Goal: Task Accomplishment & Management: Complete application form

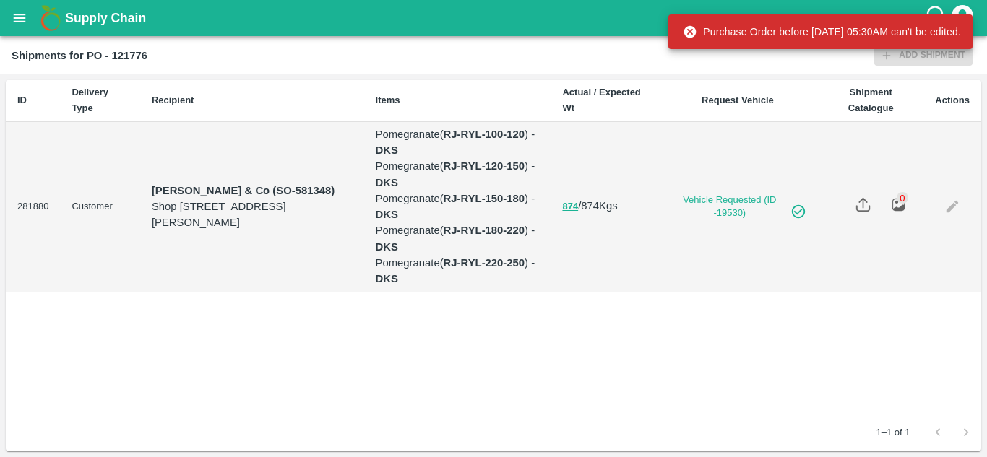
click at [20, 22] on icon "open drawer" at bounding box center [20, 18] width 12 height 8
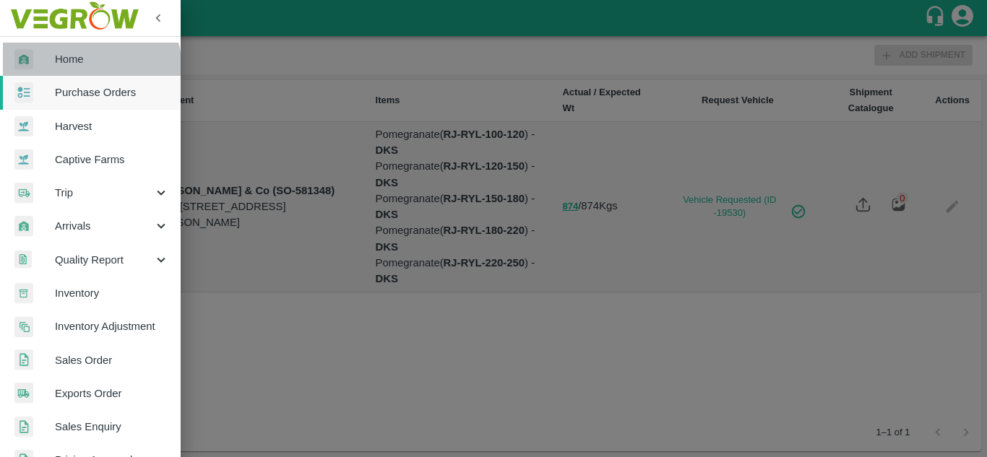
click at [80, 69] on link "Home" at bounding box center [90, 59] width 181 height 33
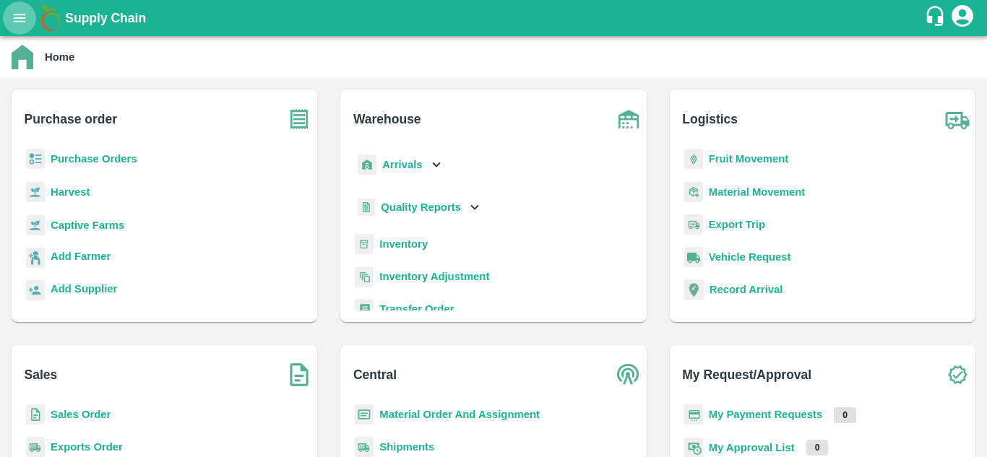
click at [17, 21] on icon "open drawer" at bounding box center [20, 18] width 12 height 8
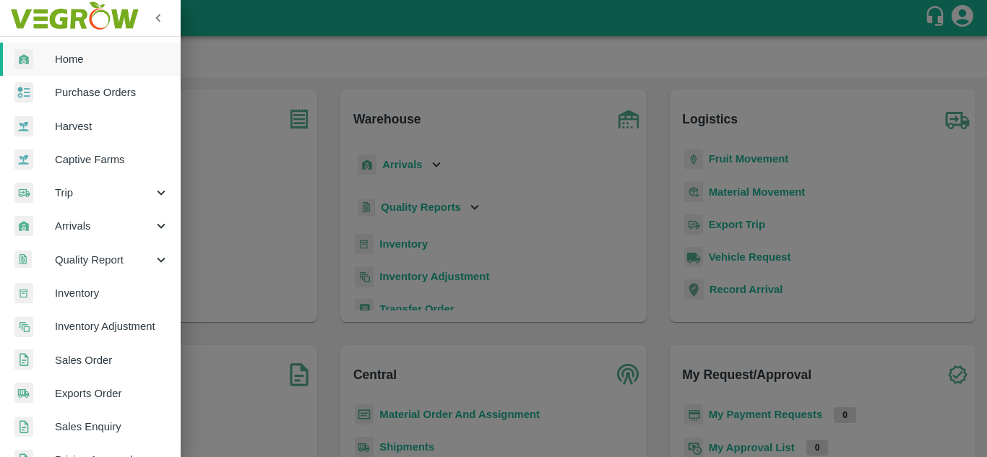
scroll to position [153, 0]
click input "SO ID"
type input "603940"
click icon "submit"
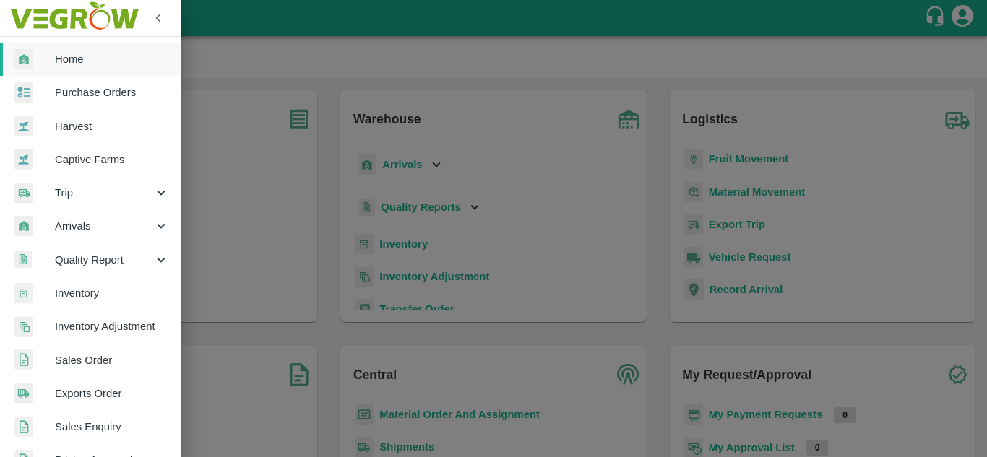
click button "Demand Confirmed (1)"
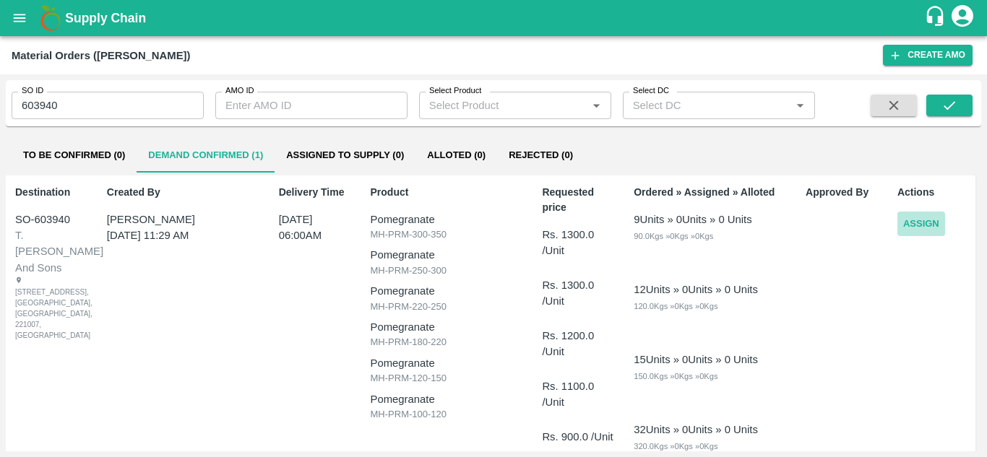
click at [930, 226] on button "Assign" at bounding box center [921, 224] width 48 height 25
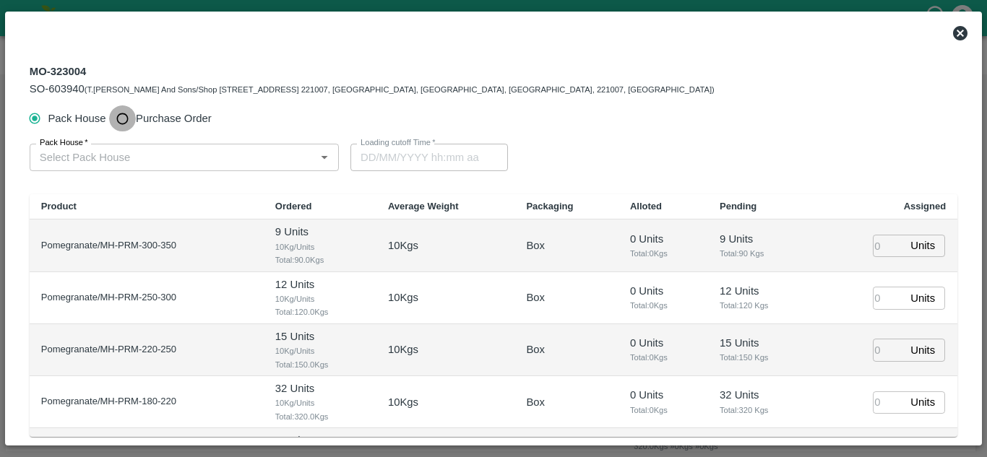
click at [122, 123] on input "Purchase Order" at bounding box center [122, 118] width 27 height 27
radio input "true"
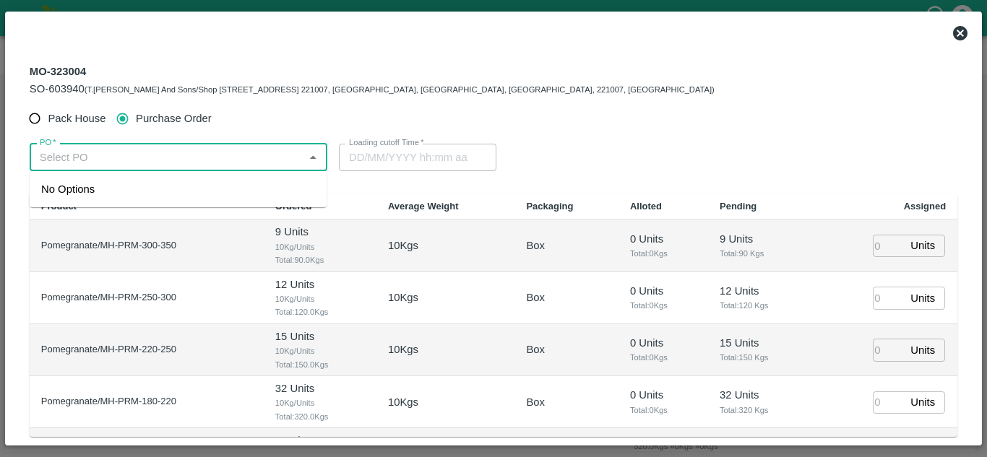
click at [96, 162] on input "PO   *" at bounding box center [166, 157] width 265 height 19
click at [180, 194] on div "PO-173440(SHIVAJI RAJARAM AVACHAR-9552904036)" at bounding box center [147, 189] width 213 height 16
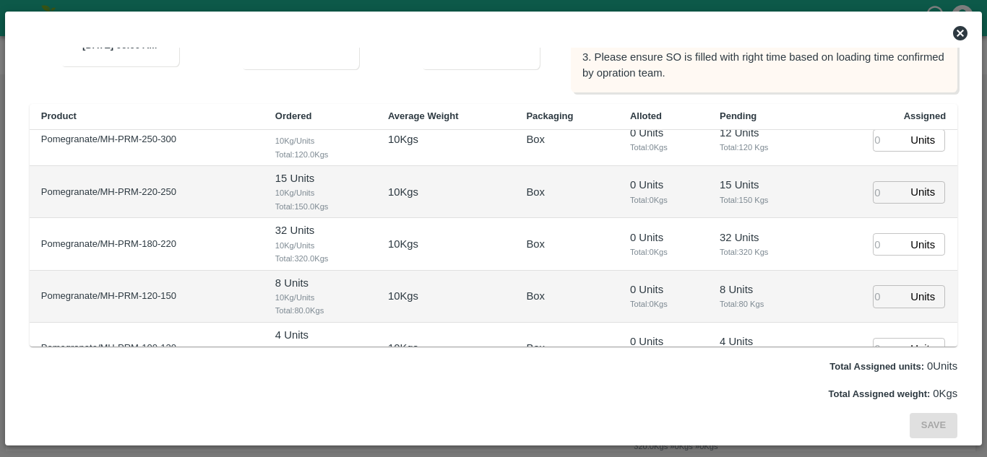
scroll to position [96, 0]
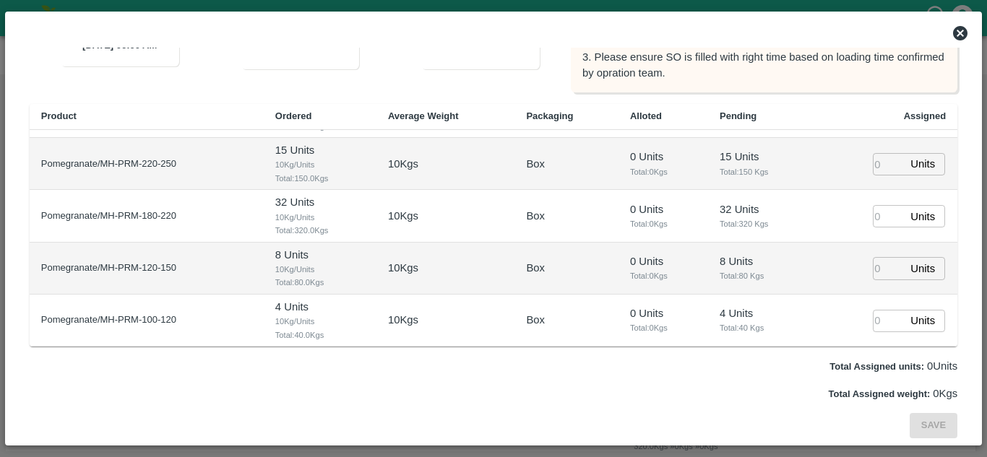
type input "PO-173440(SHIVAJI RAJARAM AVACHAR-9552904036)"
click at [873, 318] on input "number" at bounding box center [889, 321] width 32 height 22
type input "4"
click at [876, 269] on input "number" at bounding box center [889, 268] width 32 height 22
type input "8"
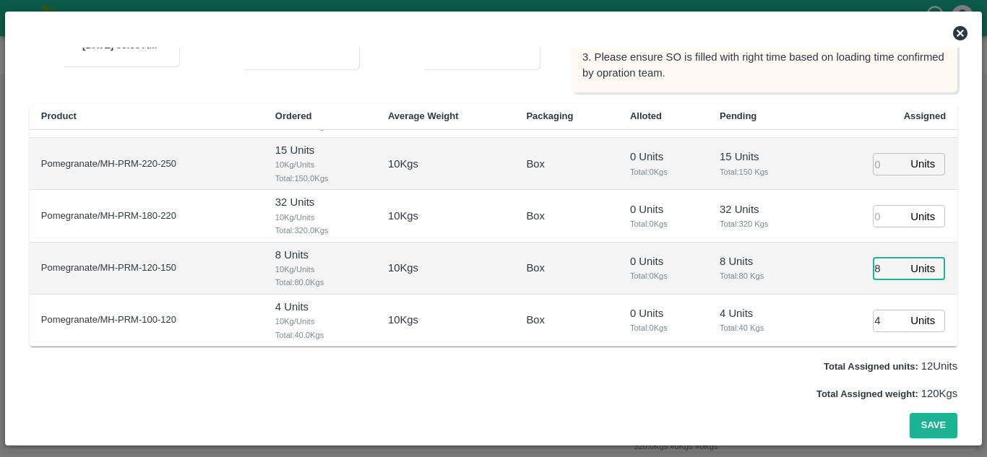
type input "05/09/2025 05:14 AM"
type input "8"
click at [878, 216] on input "number" at bounding box center [889, 216] width 32 height 22
type input "32"
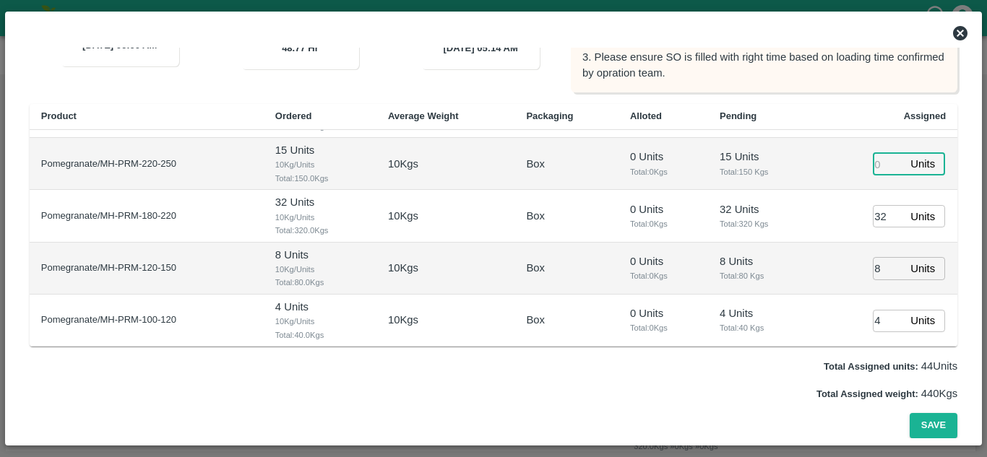
click at [878, 165] on input "number" at bounding box center [889, 164] width 32 height 22
type input "15"
click at [807, 194] on td "32 Units Total: 320 Kgs" at bounding box center [761, 216] width 106 height 52
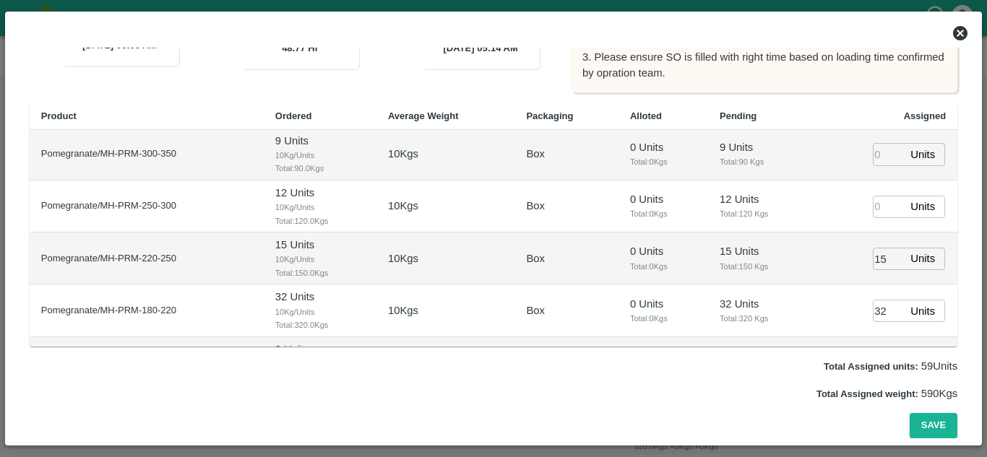
scroll to position [0, 0]
click at [876, 204] on input "number" at bounding box center [889, 208] width 32 height 22
type input "12"
click at [873, 149] on input "number" at bounding box center [889, 155] width 32 height 22
type input "9"
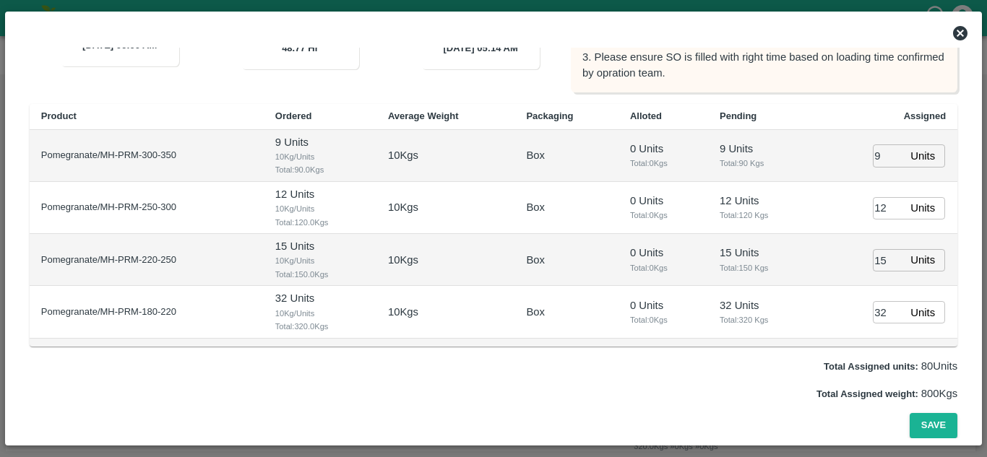
click at [774, 215] on span "Total: 120 Kgs" at bounding box center [761, 215] width 83 height 13
click at [935, 428] on button "Save" at bounding box center [934, 425] width 48 height 25
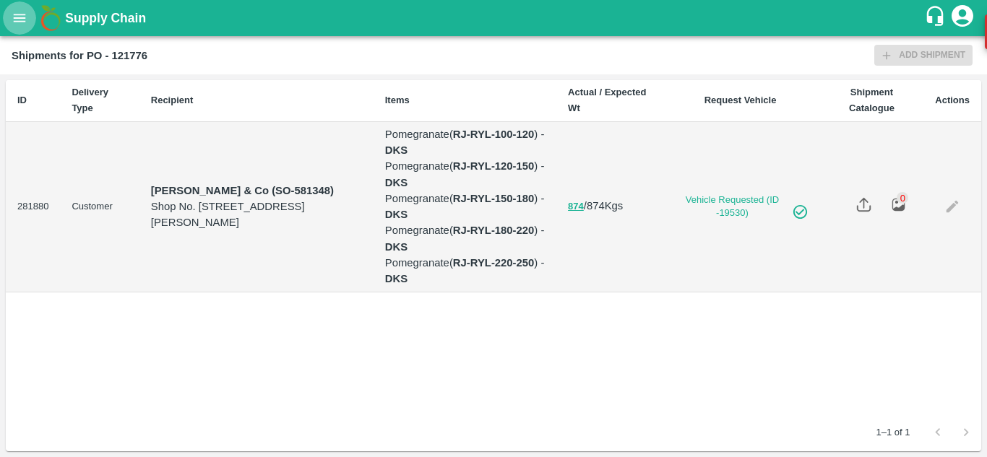
click at [22, 16] on icon "open drawer" at bounding box center [20, 18] width 16 height 16
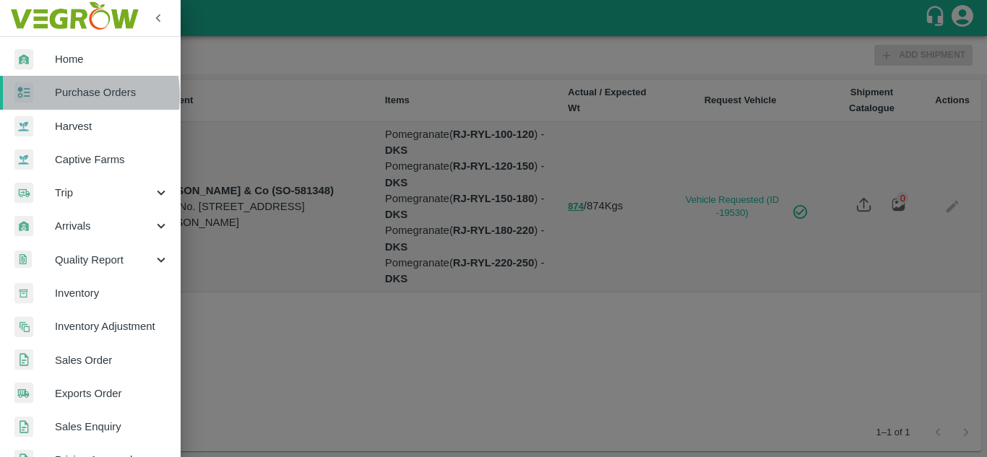
click at [56, 95] on span "Purchase Orders" at bounding box center [112, 93] width 114 height 16
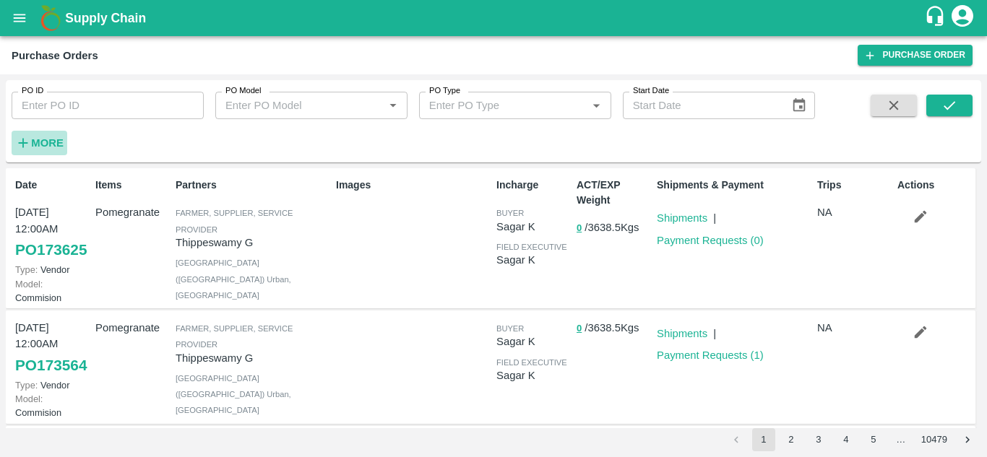
click at [47, 142] on strong "More" at bounding box center [47, 143] width 33 height 12
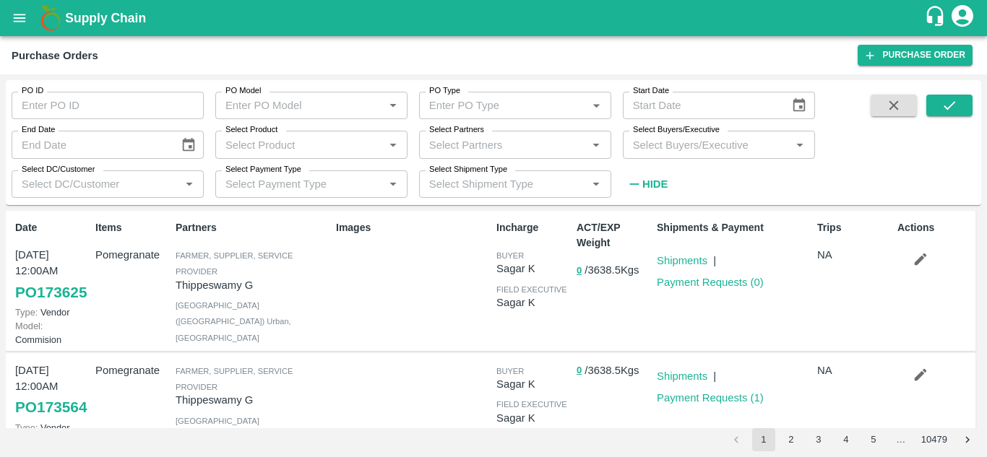
click at [639, 139] on input "Select Buyers/Executive" at bounding box center [707, 144] width 160 height 19
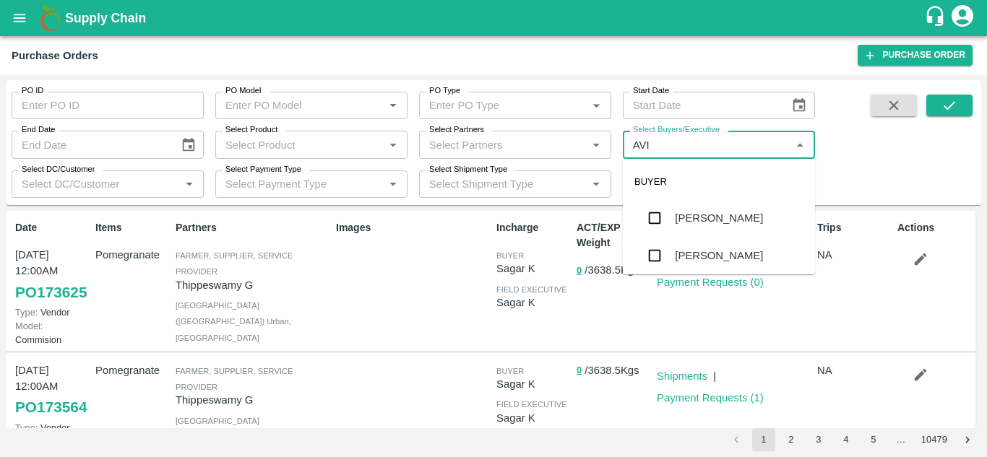
type input "AVIN"
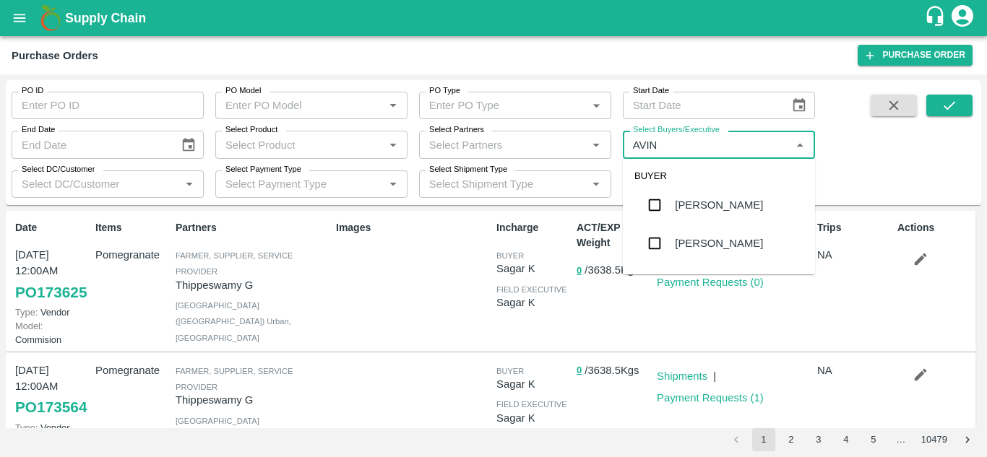
scroll to position [50, 0]
click at [651, 241] on input "checkbox" at bounding box center [654, 244] width 29 height 29
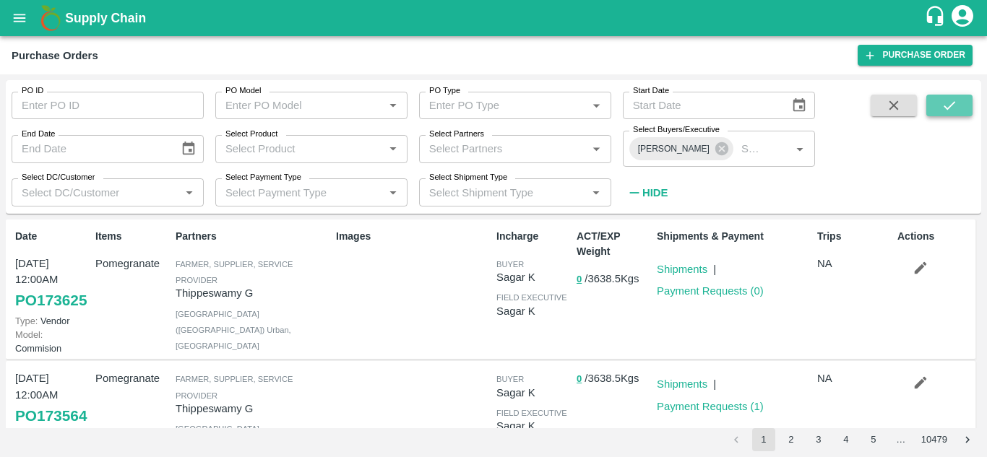
click at [950, 110] on icon "submit" at bounding box center [949, 106] width 16 height 16
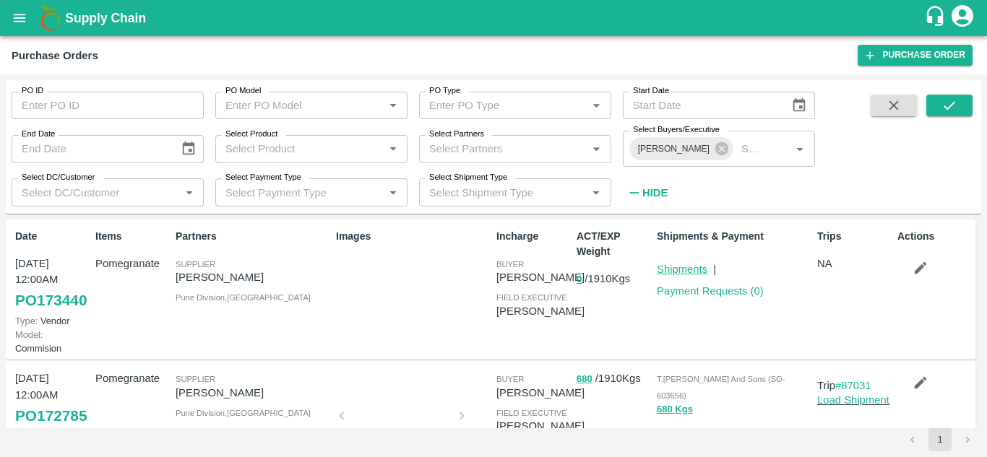
click at [684, 274] on link "Shipments" at bounding box center [682, 270] width 51 height 12
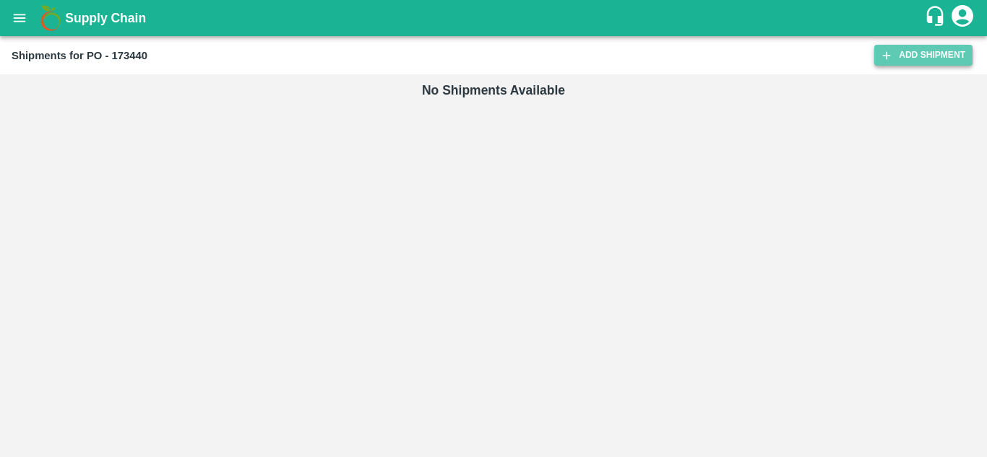
click at [902, 60] on link "Add Shipment" at bounding box center [923, 55] width 98 height 21
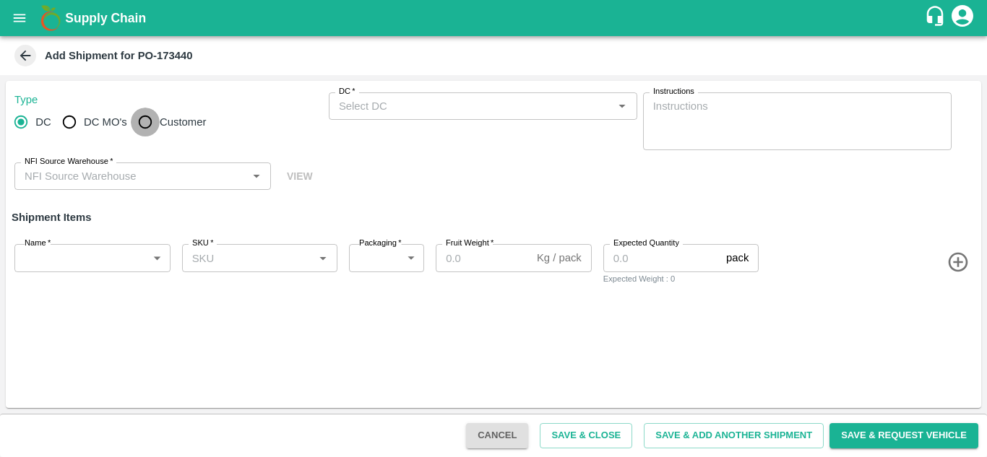
click at [145, 124] on input "Customer" at bounding box center [145, 122] width 29 height 29
radio input "true"
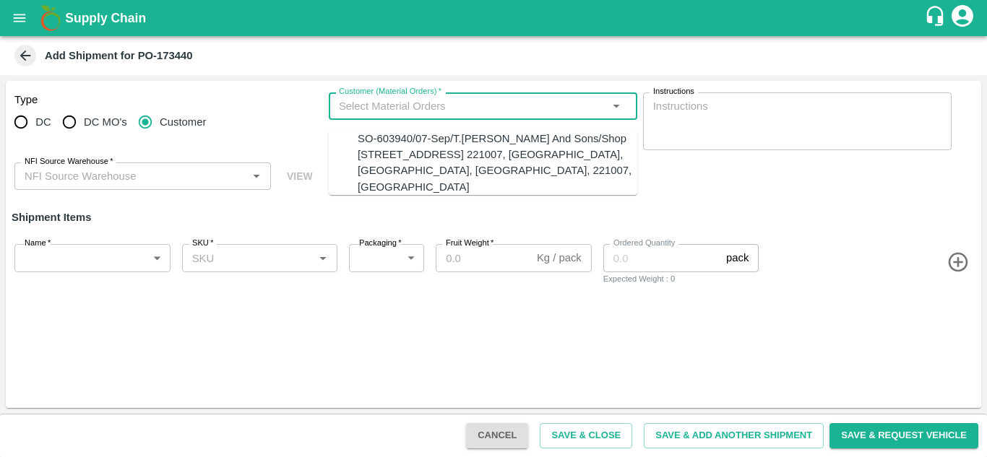
click at [442, 110] on input "Customer (Material Orders)   *" at bounding box center [471, 106] width 276 height 19
click at [414, 149] on div "SO-603940/07-Sep/T.Kishore Kapoor And Sons/Shop No B 27 , , Pahariya fruit mand…" at bounding box center [498, 163] width 280 height 64
type input "SO-603940/07-Sep/T.Kishore Kapoor And Sons/Shop No B 27 , , Pahariya fruit mand…"
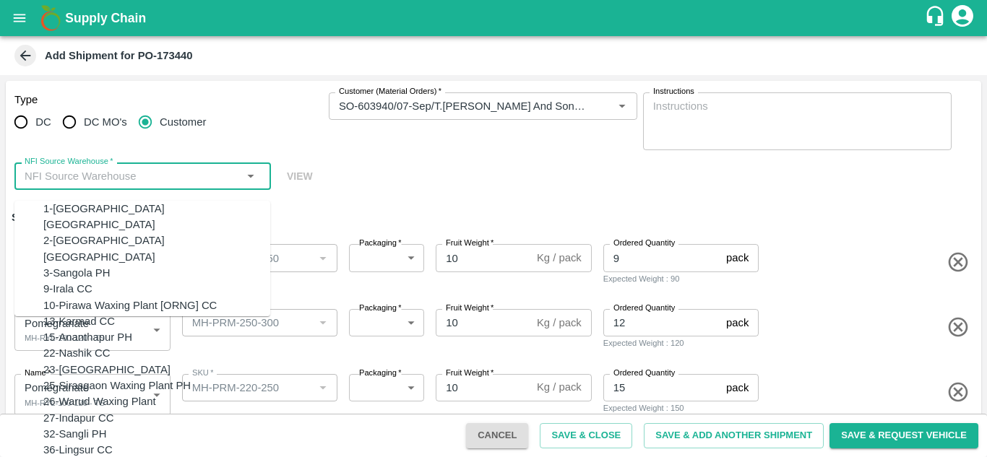
click at [77, 186] on input "NFI Source Warehouse   *" at bounding box center [131, 176] width 224 height 19
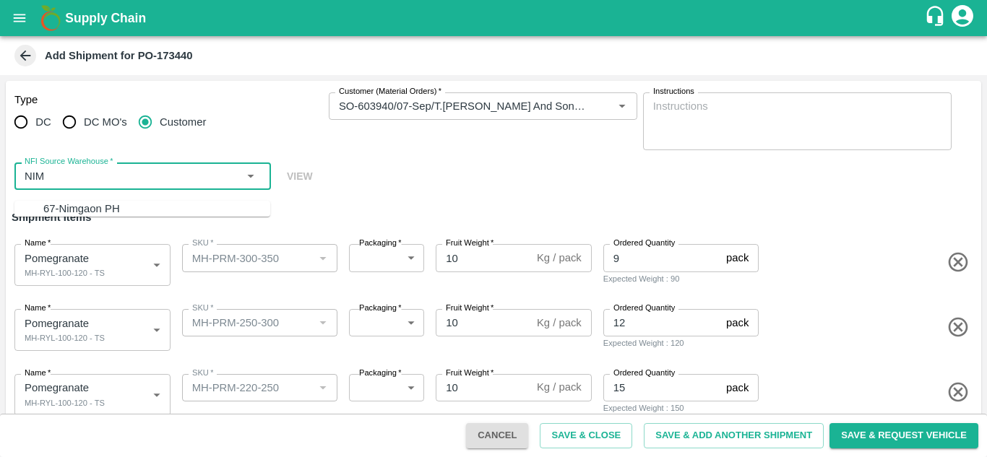
click at [78, 210] on div "67-Nimgaon PH" at bounding box center [81, 209] width 77 height 16
type input "67-Nimgaon PH"
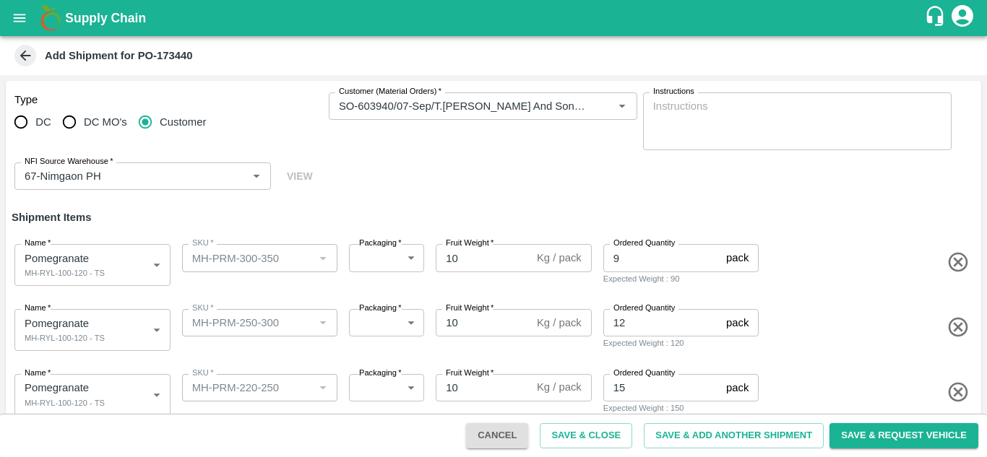
click at [402, 181] on div "Type DC DC MO's Customer Customer (Material Orders)   * Customer (Material Orde…" at bounding box center [493, 141] width 975 height 121
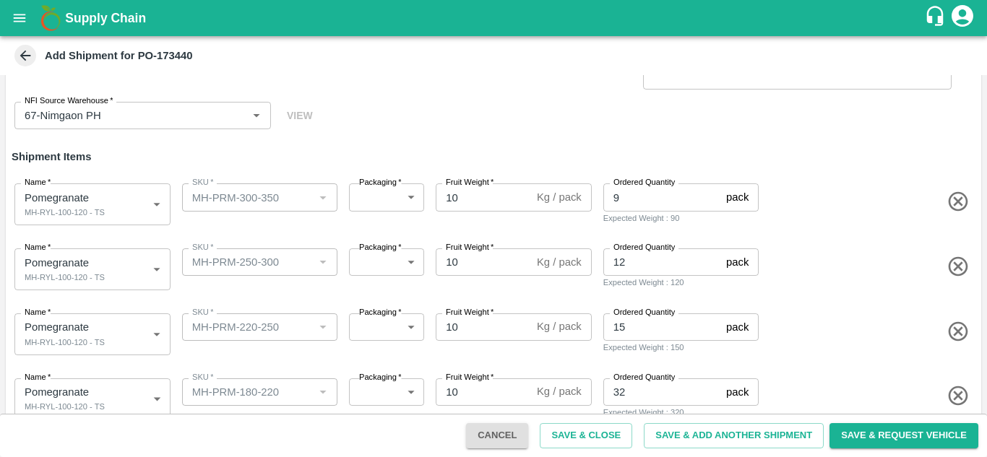
scroll to position [66, 0]
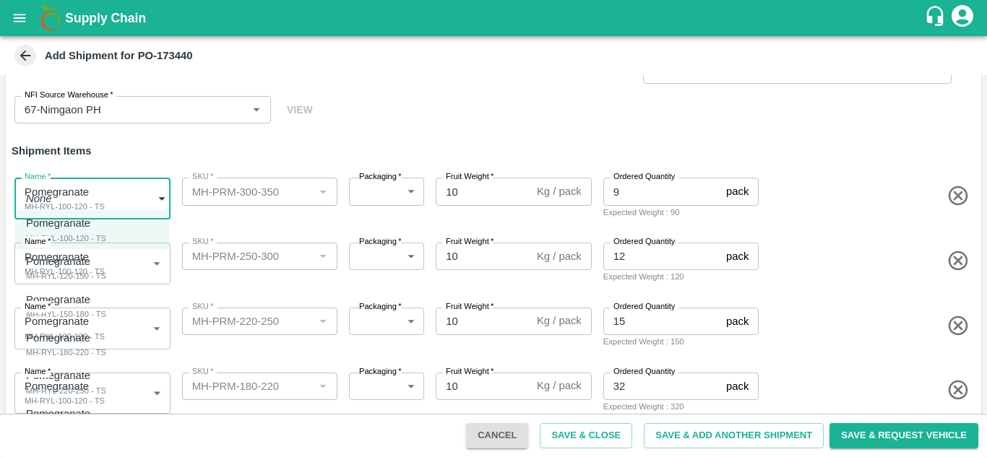
click at [95, 198] on body "Supply Chain Add Shipment for PO-173440 Type DC DC MO's Customer Customer (Mate…" at bounding box center [493, 228] width 987 height 457
click at [89, 431] on div "MH-RYL-250-300 - TS" at bounding box center [66, 428] width 80 height 13
type input "1979051"
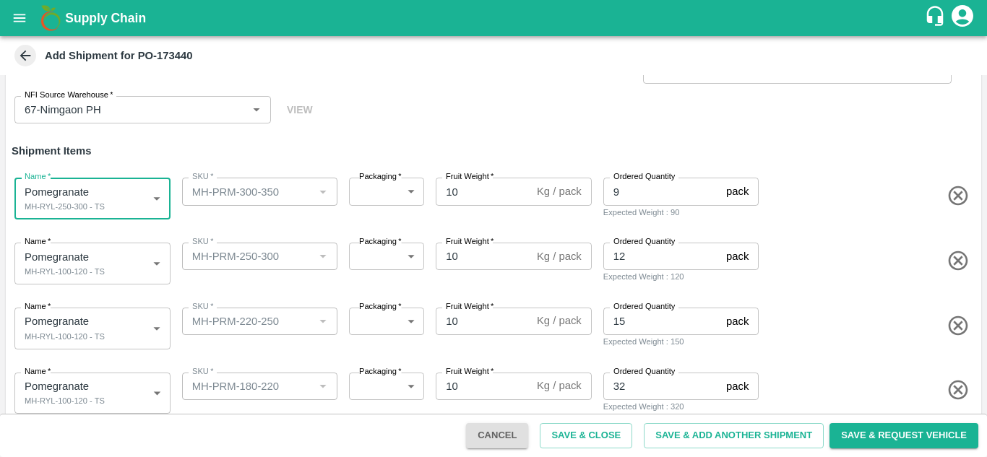
scroll to position [214, 0]
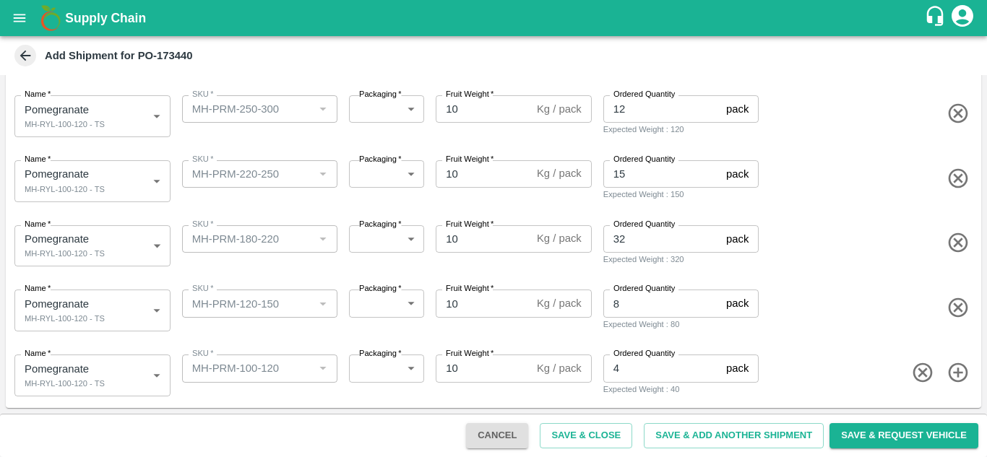
click at [225, 340] on div "Name   * Pomegranate MH-RYL-100-120 - TS 1979046 Name SKU   * SKU   * Packaging…" at bounding box center [490, 372] width 981 height 71
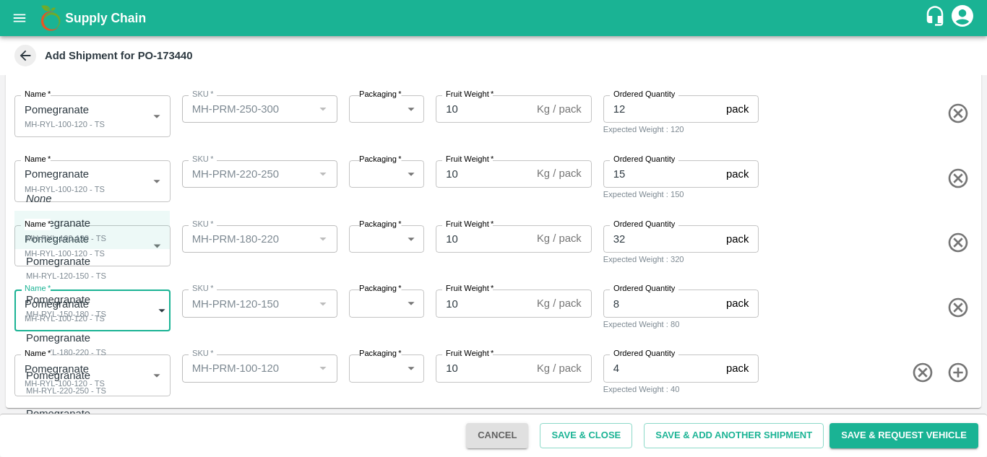
click at [98, 319] on body "Supply Chain Add Shipment for PO-173440 Type DC DC MO's Customer Customer (Mate…" at bounding box center [493, 228] width 987 height 457
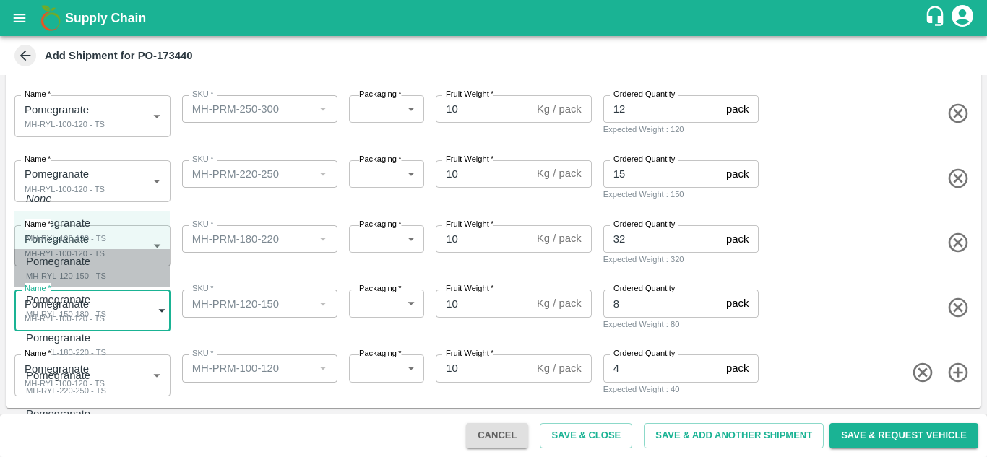
click at [72, 274] on div "MH-RYL-120-150 - TS" at bounding box center [66, 275] width 80 height 13
type input "1979047"
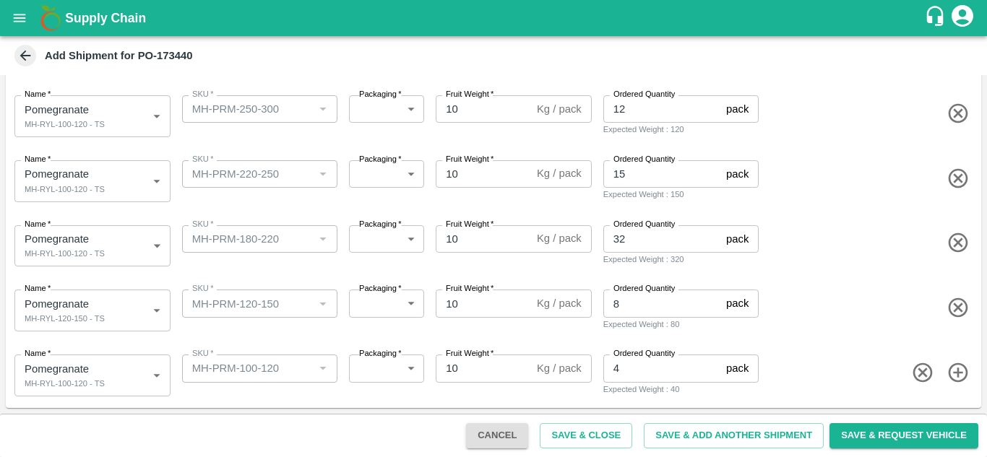
click at [282, 265] on div "SKU   * SKU   *" at bounding box center [257, 244] width 162 height 48
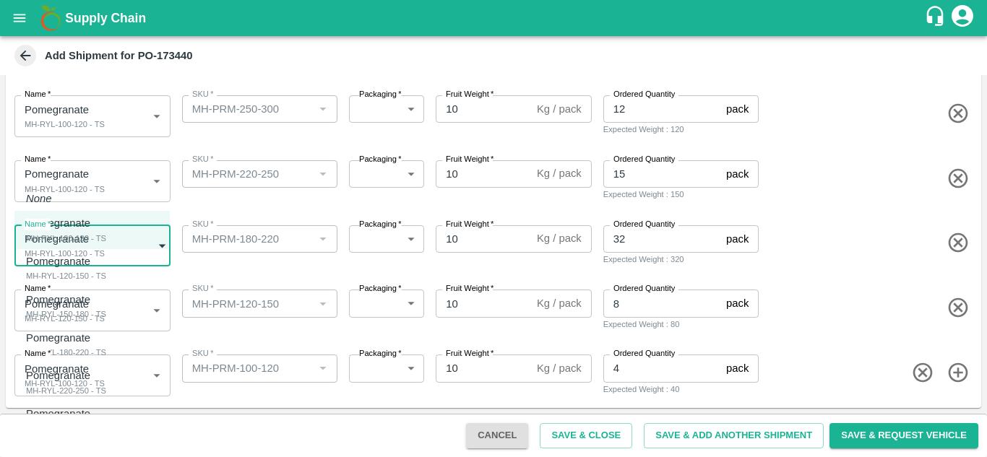
click at [92, 237] on body "Supply Chain Add Shipment for PO-173440 Type DC DC MO's Customer Customer (Mate…" at bounding box center [493, 228] width 987 height 457
click at [261, 277] on div at bounding box center [493, 228] width 987 height 457
click at [93, 254] on body "Supply Chain Add Shipment for PO-173440 Type DC DC MO's Customer Customer (Mate…" at bounding box center [493, 228] width 987 height 457
click at [236, 259] on div at bounding box center [493, 228] width 987 height 457
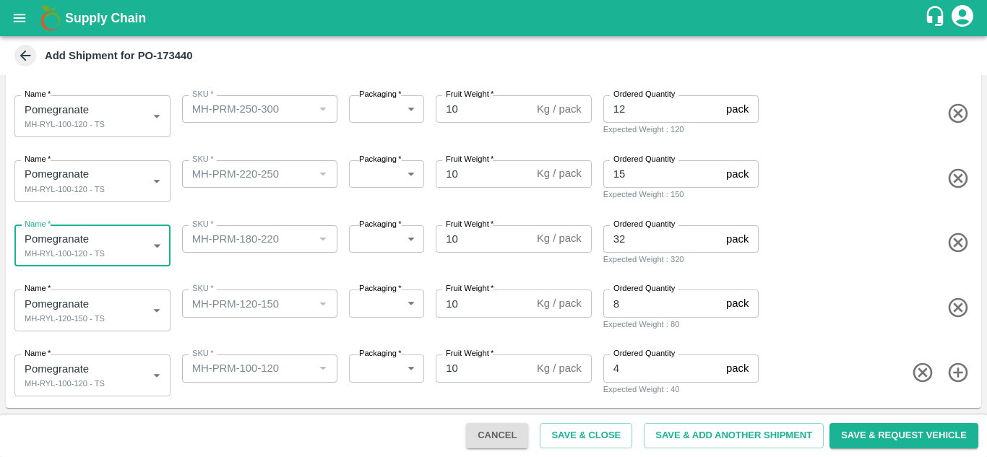
click at [254, 275] on div "Name   * Pomegranate MH-RYL-120-150 - TS 1979047 Name SKU   * SKU   * Packaging…" at bounding box center [490, 307] width 981 height 71
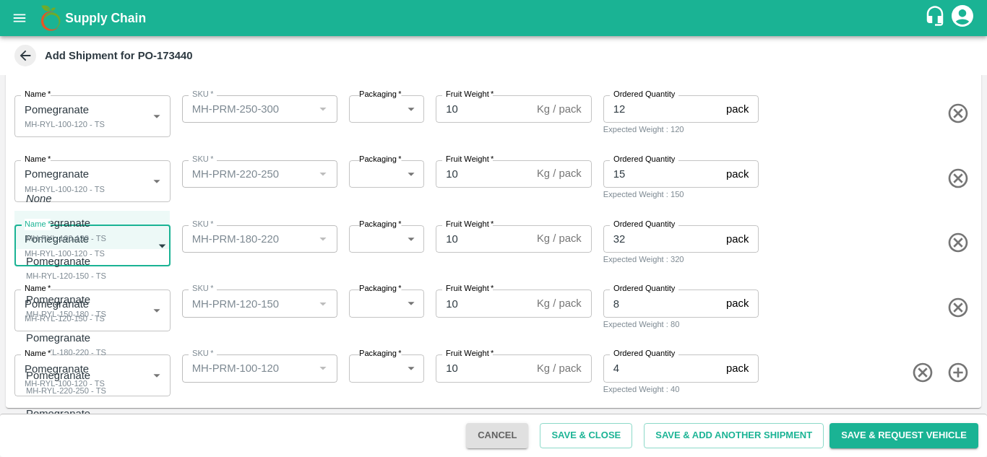
click at [87, 240] on body "Supply Chain Add Shipment for PO-173440 Type DC DC MO's Customer Customer (Mate…" at bounding box center [493, 228] width 987 height 457
click at [256, 284] on div at bounding box center [493, 228] width 987 height 457
click at [100, 242] on body "Supply Chain Add Shipment for PO-173440 Type DC DC MO's Customer Customer (Mate…" at bounding box center [493, 228] width 987 height 457
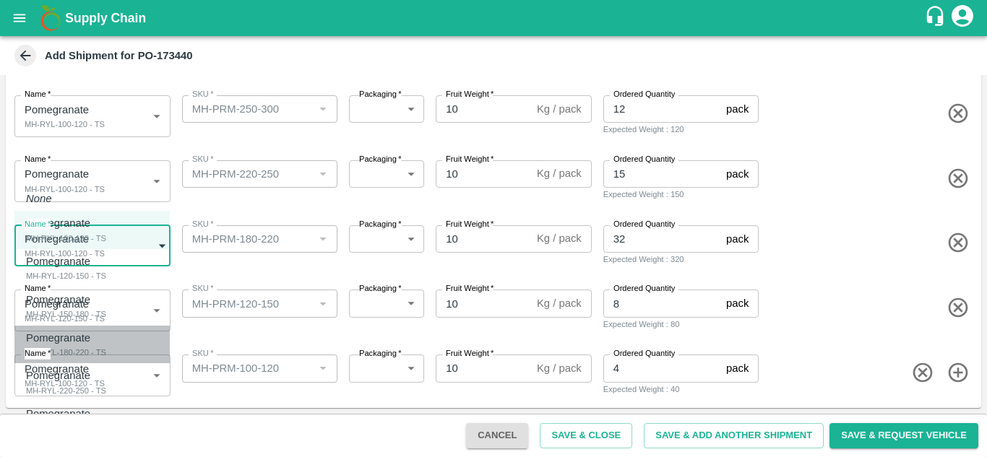
click at [77, 353] on div "MH-RYL-180-220 - TS" at bounding box center [66, 352] width 80 height 13
type input "1979049"
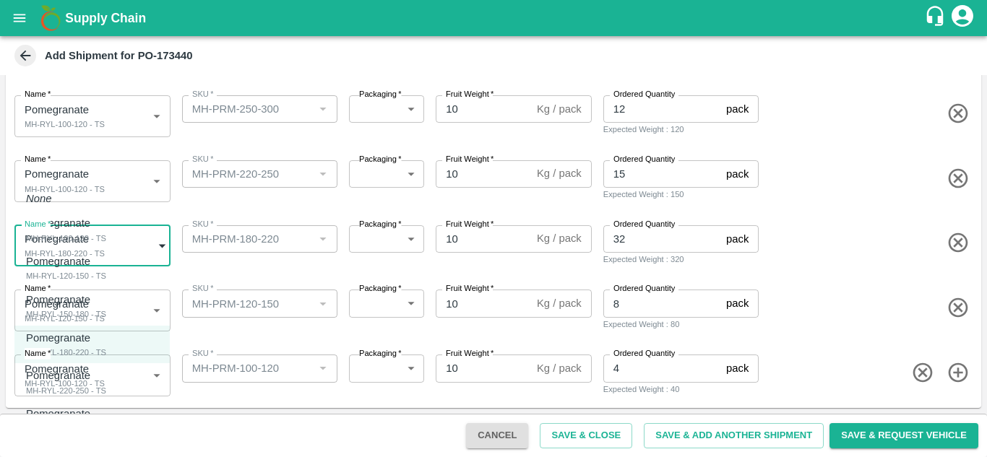
click at [83, 264] on body "Supply Chain Add Shipment for PO-173440 Type DC DC MO's Customer Customer (Mate…" at bounding box center [493, 228] width 987 height 457
click at [259, 258] on div at bounding box center [493, 228] width 987 height 457
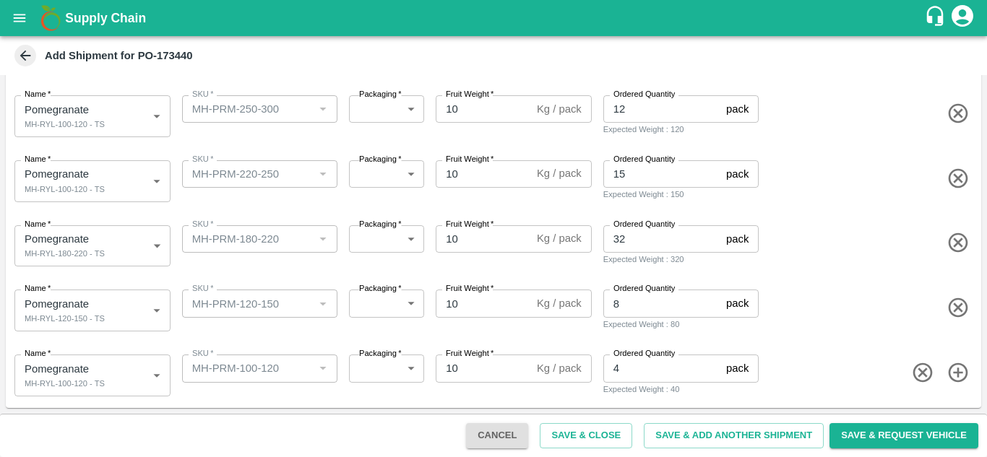
click at [124, 279] on div "Name   * Pomegranate MH-RYL-120-150 - TS 1979047 Name SKU   * SKU   * Packaging…" at bounding box center [490, 307] width 981 height 71
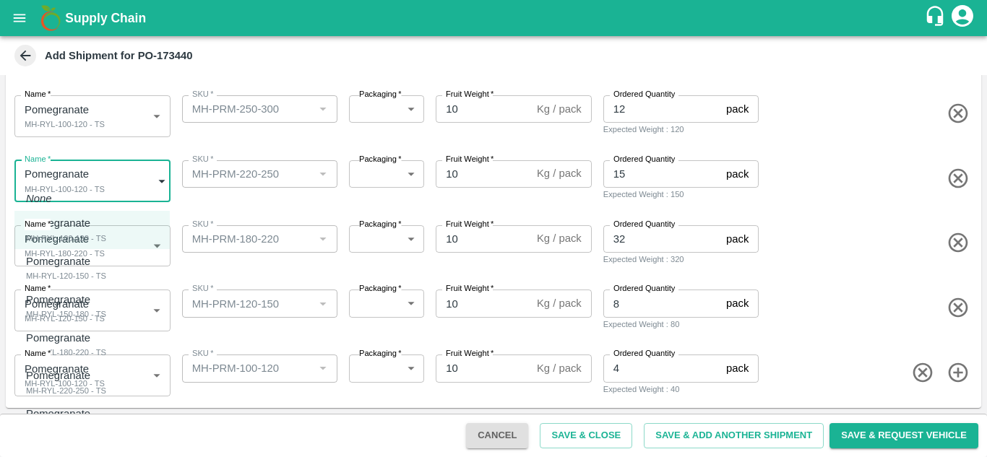
click at [83, 181] on body "Supply Chain Add Shipment for PO-173440 Type DC DC MO's Customer Customer (Mate…" at bounding box center [493, 228] width 987 height 457
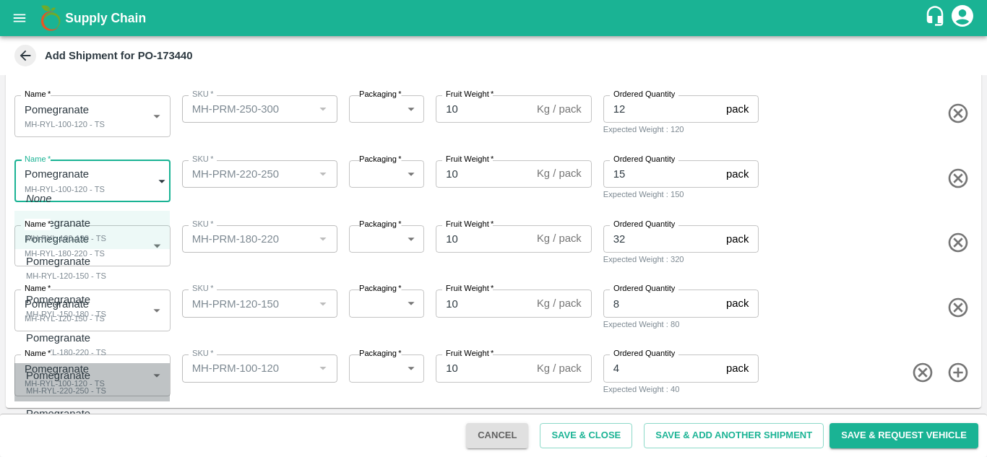
click at [58, 391] on div "MH-RYL-220-250 - TS" at bounding box center [66, 390] width 80 height 13
type input "1979050"
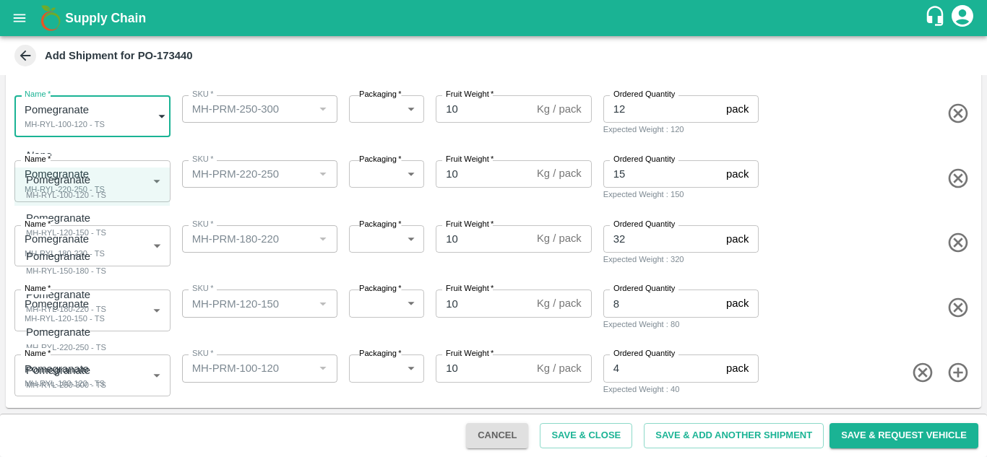
click at [86, 124] on body "Supply Chain Add Shipment for PO-173440 Type DC DC MO's Customer Customer (Mate…" at bounding box center [493, 228] width 987 height 457
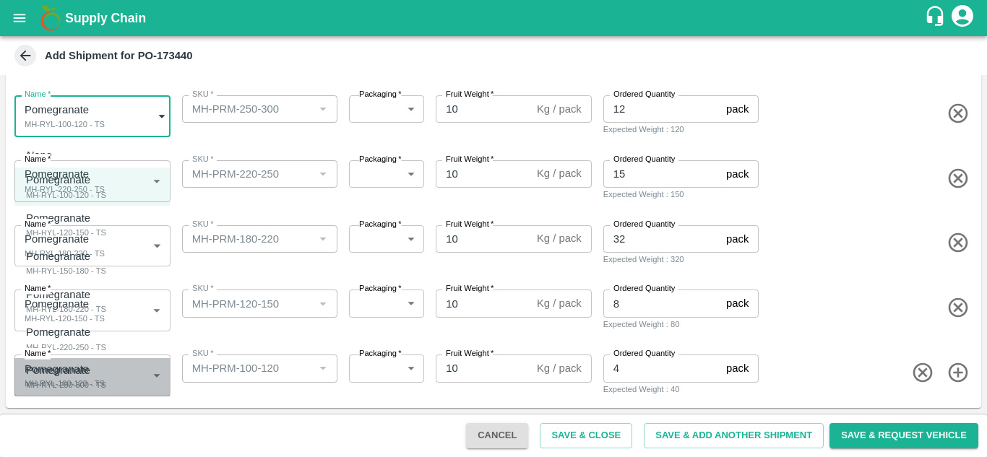
click at [62, 379] on div "MH-RYL-250-300 - TS" at bounding box center [66, 385] width 80 height 13
type input "1979051"
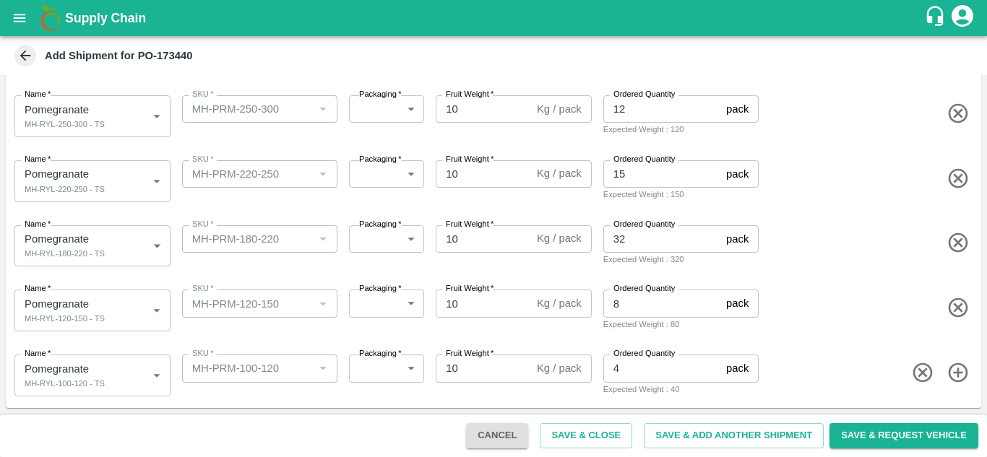
click at [222, 204] on div "Name   * Pomegranate MH-RYL-220-250 - TS 1979050 Name SKU   * SKU   * Packaging…" at bounding box center [490, 178] width 981 height 71
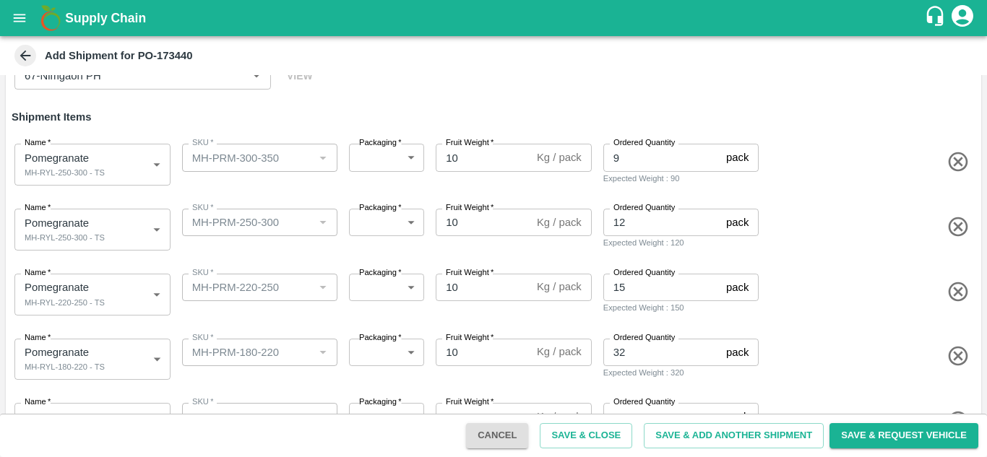
scroll to position [94, 0]
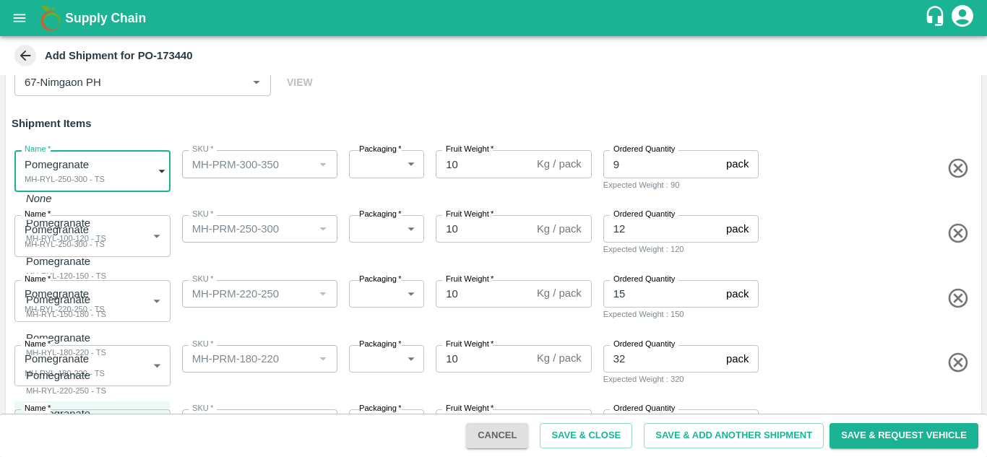
click at [80, 175] on body "Supply Chain Add Shipment for PO-173440 Type DC DC MO's Customer Customer (Mate…" at bounding box center [493, 228] width 987 height 457
click at [63, 417] on p "Pomegranate" at bounding box center [62, 414] width 73 height 16
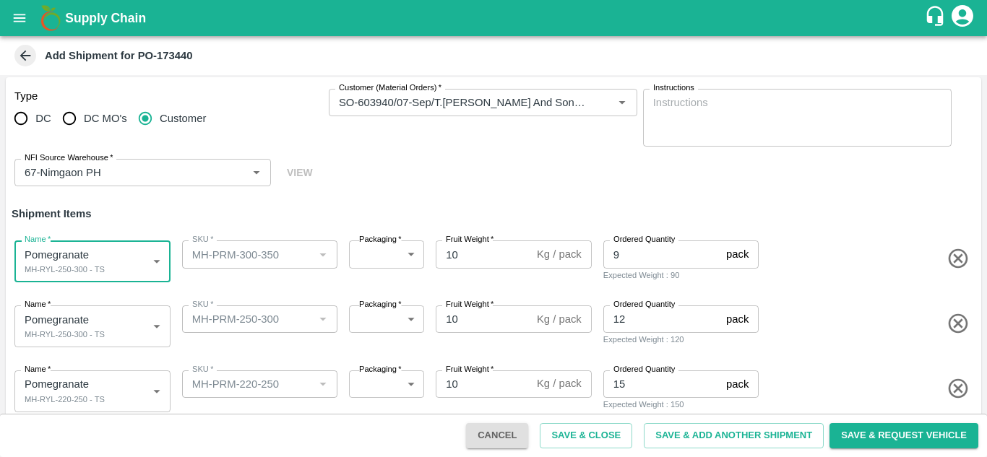
scroll to position [0, 0]
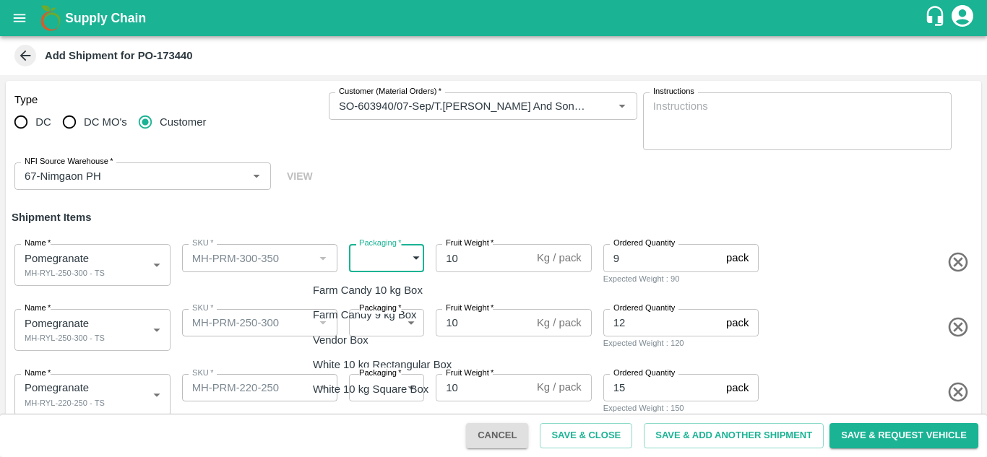
click at [373, 254] on body "Supply Chain Add Shipment for PO-173440 Type DC DC MO's Customer Customer (Mate…" at bounding box center [493, 228] width 987 height 457
click at [359, 348] on li "Vendor Box" at bounding box center [385, 340] width 169 height 25
type input "276"
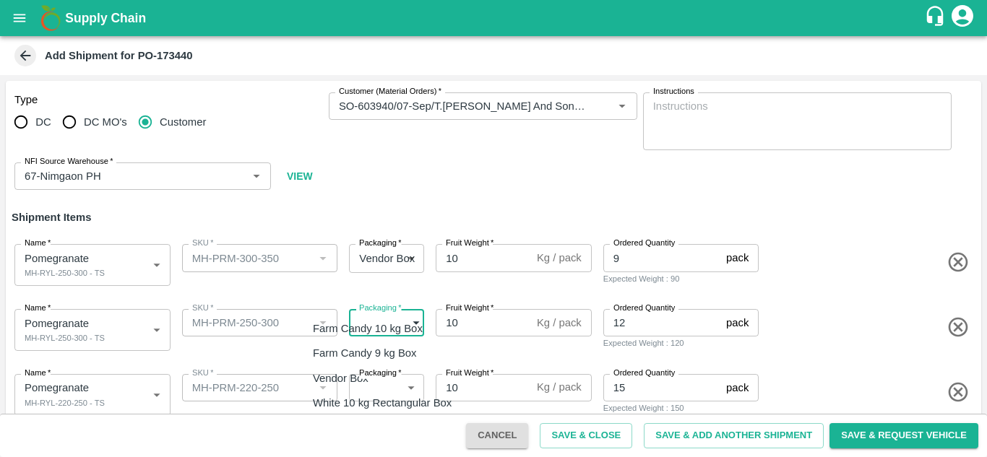
click at [372, 326] on body "Supply Chain Add Shipment for PO-173440 Type DC DC MO's Customer Customer (Mate…" at bounding box center [493, 228] width 987 height 457
click at [362, 386] on p "Vendor Box" at bounding box center [341, 379] width 56 height 16
type input "276"
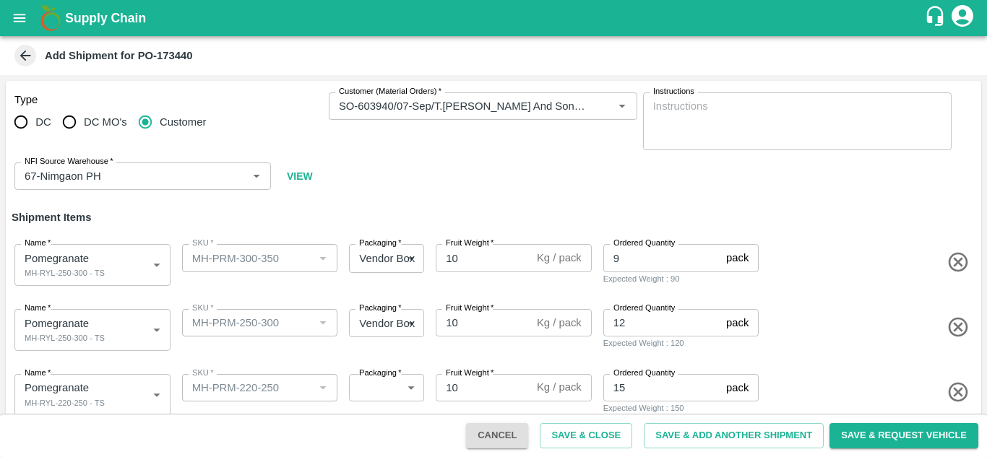
click at [371, 379] on label "Packaging   *" at bounding box center [380, 374] width 43 height 12
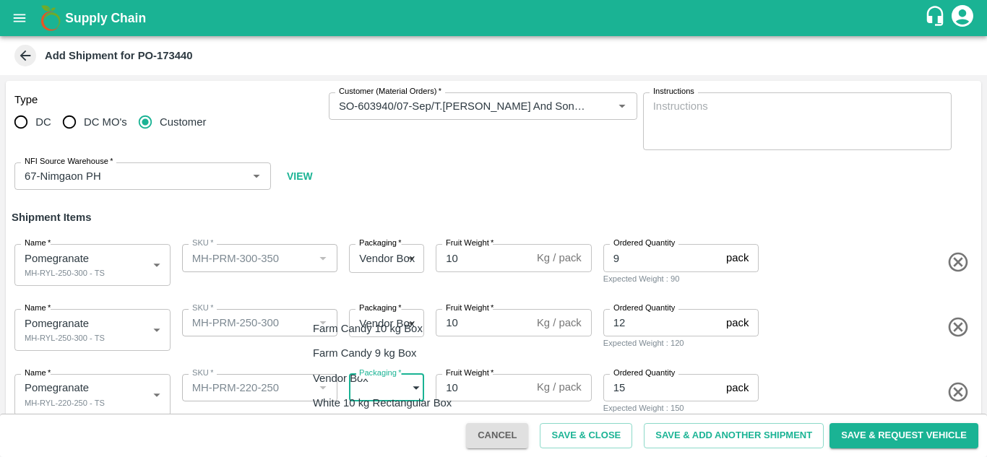
click at [371, 388] on body "Supply Chain Add Shipment for PO-173440 Type DC DC MO's Customer Customer (Mate…" at bounding box center [493, 228] width 987 height 457
click at [354, 379] on p "Vendor Box" at bounding box center [341, 379] width 56 height 16
type input "276"
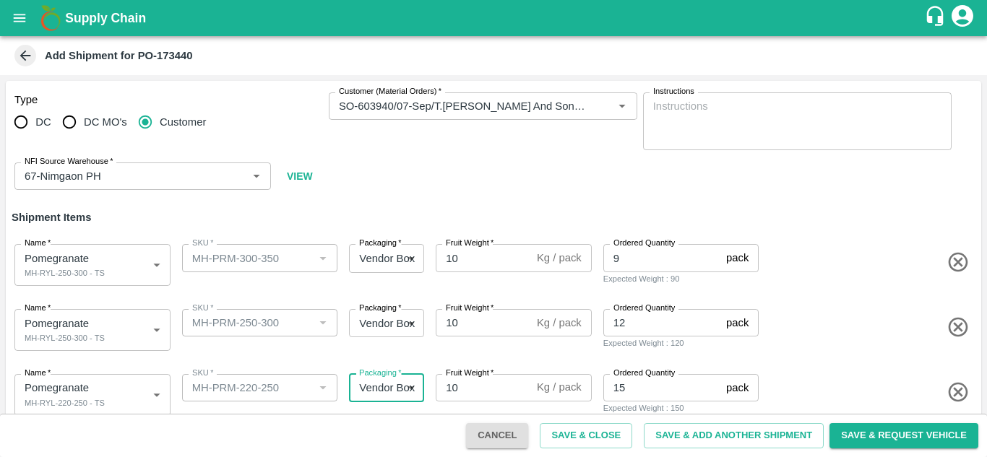
click at [308, 353] on div "Name   * Pomegranate MH-RYL-250-300 - TS 1979051 Name SKU   * SKU   * Packaging…" at bounding box center [490, 327] width 981 height 71
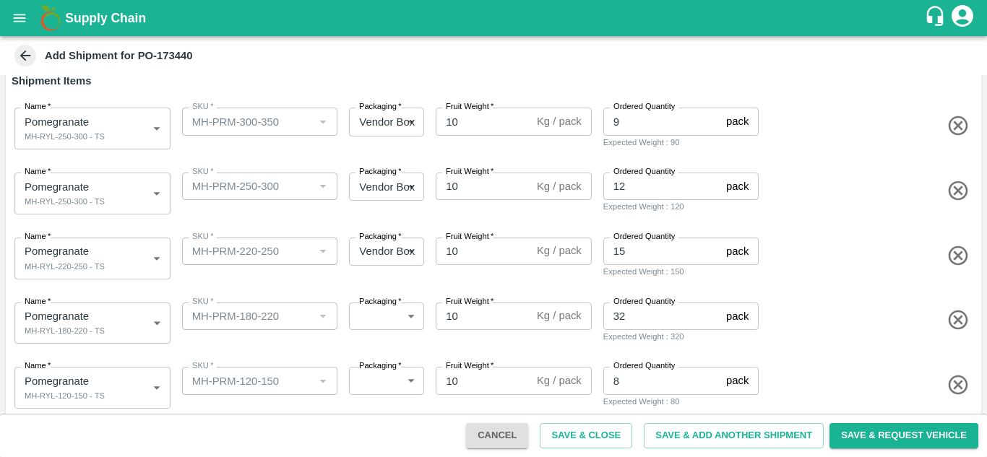
scroll to position [137, 0]
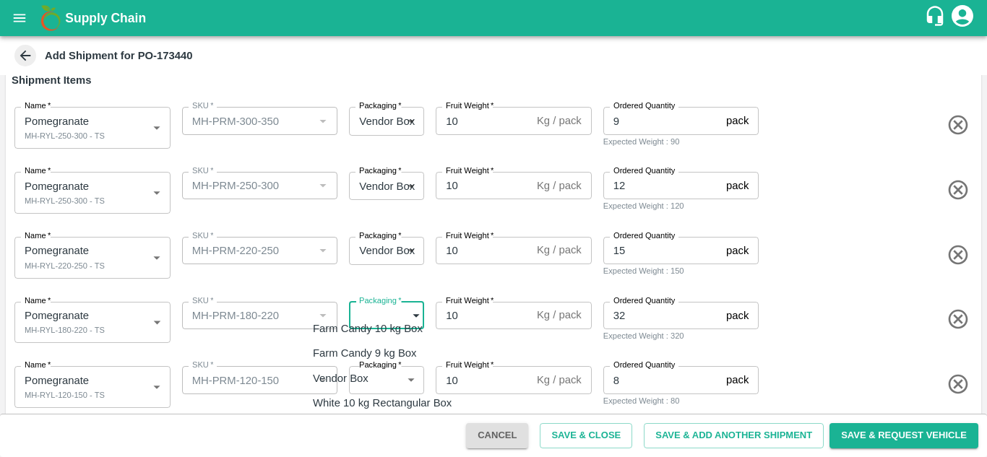
click at [384, 311] on body "Supply Chain Add Shipment for PO-173440 Type DC DC MO's Customer Customer (Mate…" at bounding box center [493, 228] width 987 height 457
click at [355, 374] on p "Vendor Box" at bounding box center [341, 379] width 56 height 16
type input "276"
click at [358, 374] on body "Supply Chain Add Shipment for PO-173440 Type DC DC MO's Customer Customer (Mate…" at bounding box center [493, 228] width 987 height 457
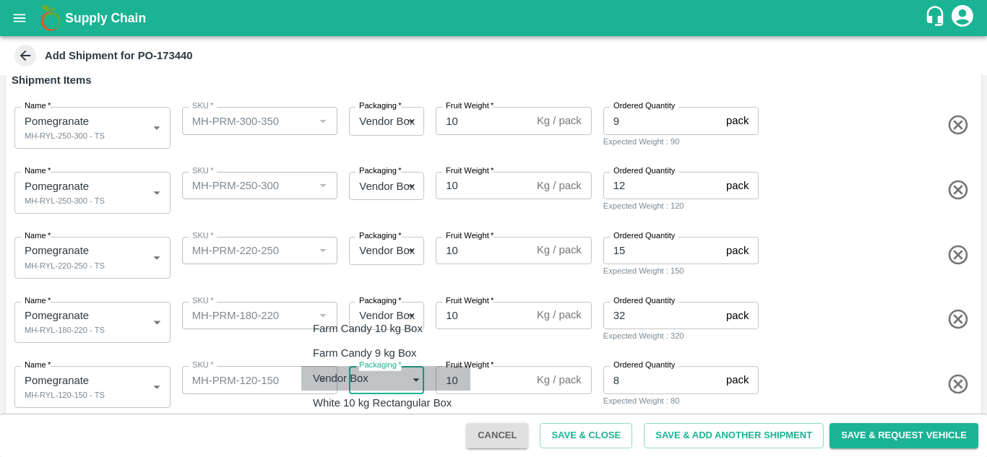
click at [358, 374] on p "Vendor Box" at bounding box center [341, 379] width 56 height 16
type input "276"
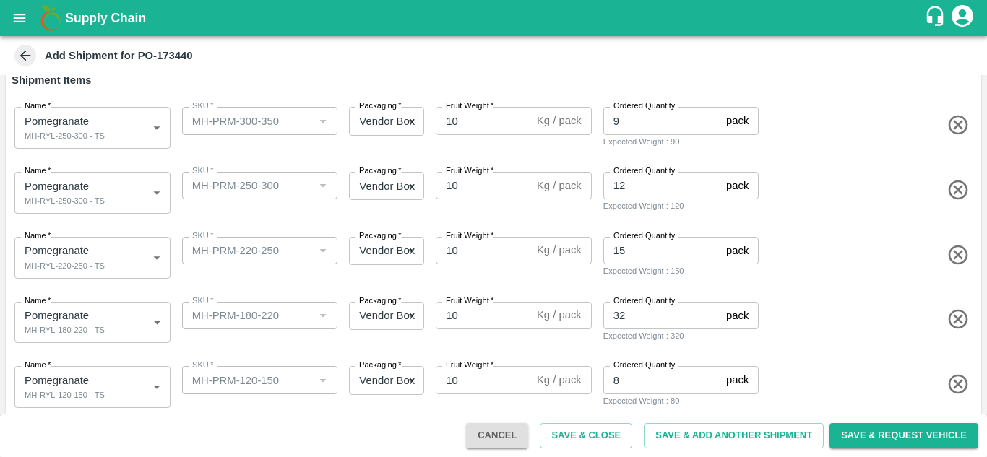
click at [319, 343] on div "SKU   * SKU   *" at bounding box center [257, 320] width 162 height 48
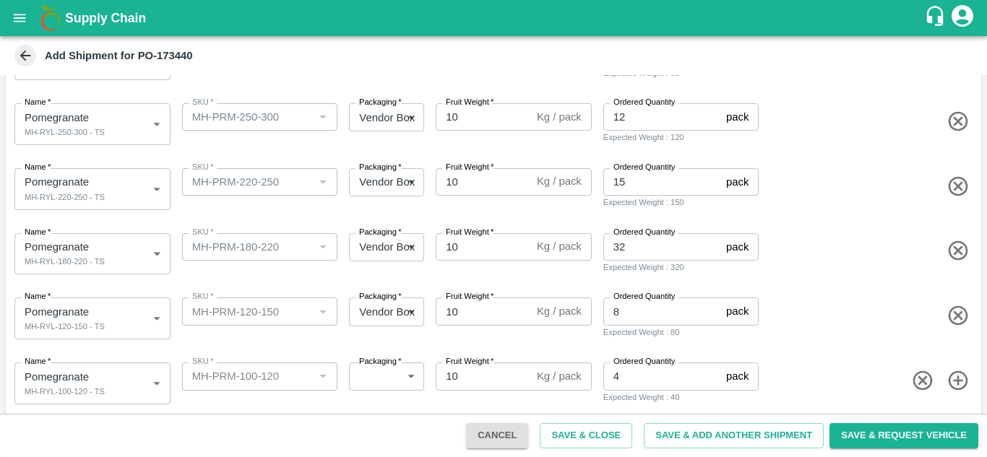
scroll to position [214, 0]
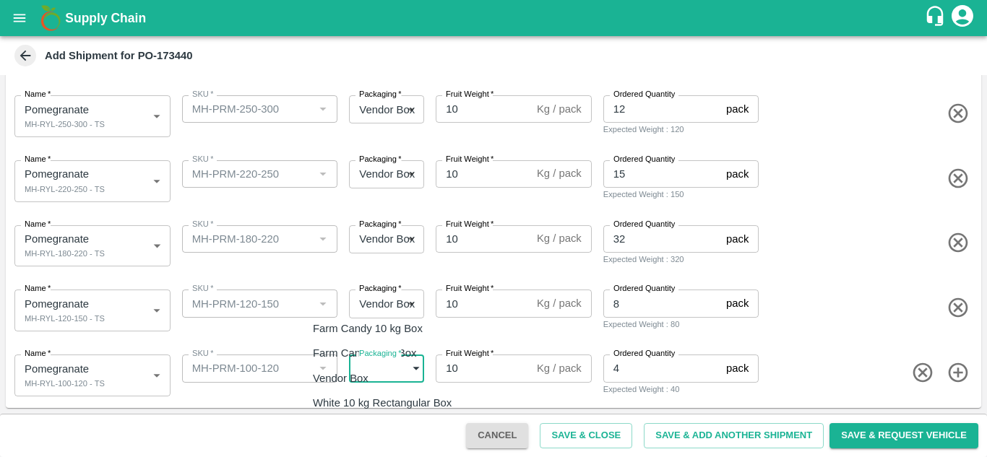
click at [363, 369] on body "Supply Chain Add Shipment for PO-173440 Type DC DC MO's Customer Customer (Mate…" at bounding box center [493, 228] width 987 height 457
click at [371, 379] on div "Vendor Box" at bounding box center [344, 379] width 63 height 16
type input "276"
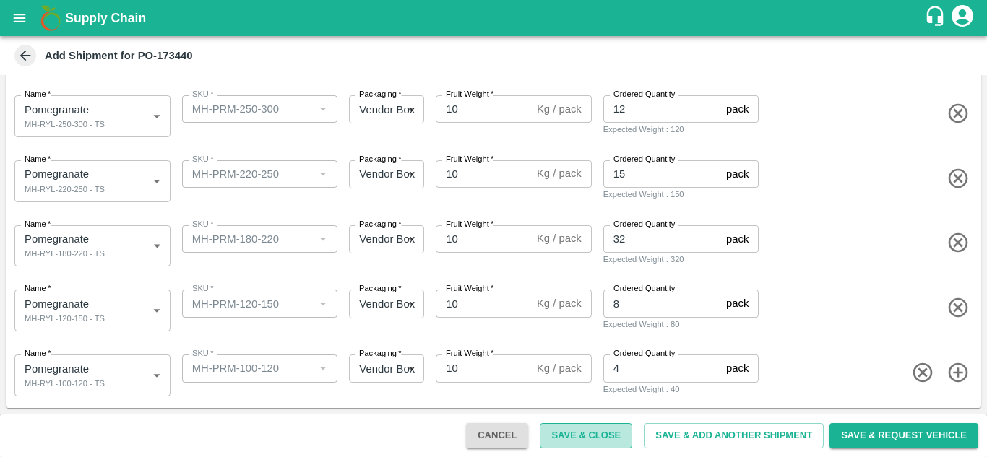
click at [592, 436] on button "Save & Close" at bounding box center [586, 435] width 92 height 25
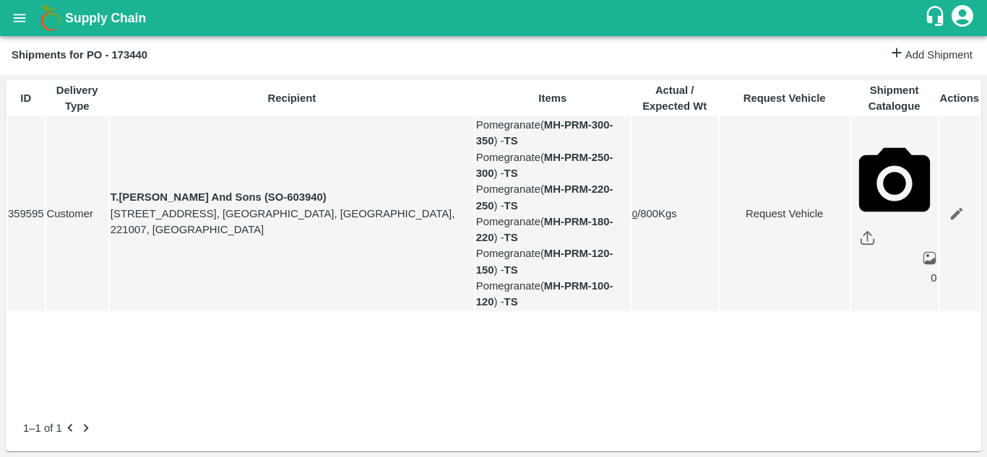
click at [776, 222] on link "Request Vehicle" at bounding box center [784, 214] width 129 height 16
type input "05/09/2025 05:14 AM"
type input "DD/MM/YYYY hh:mm aa"
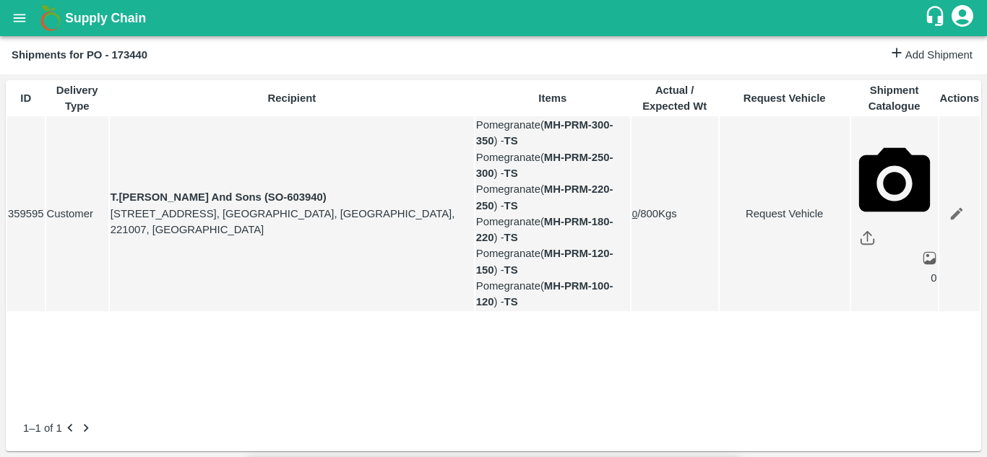
type input "02/09/2025 12:00 AM"
click at [608, 83] on body "Supply Chain Shipments for PO - 173440 Add Shipment ID Delivery Type Recipient …" at bounding box center [493, 228] width 987 height 457
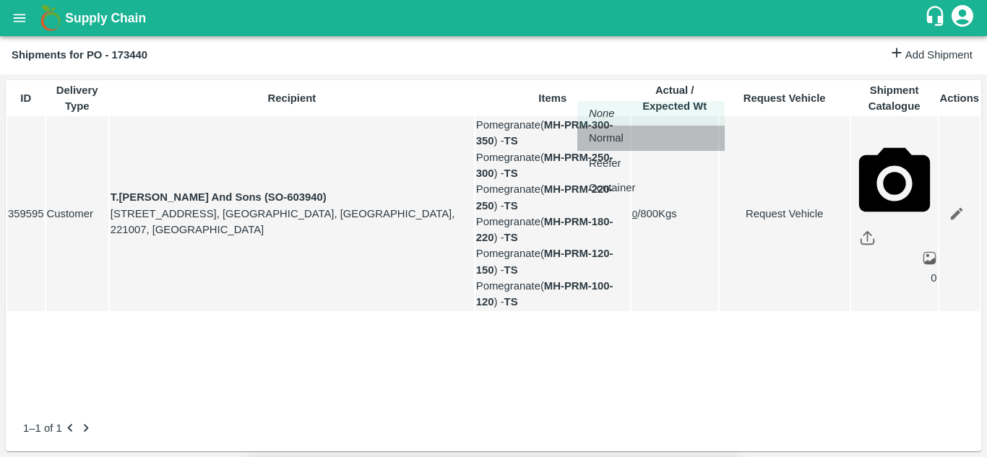
click at [596, 135] on p "Normal" at bounding box center [606, 138] width 35 height 16
type input "1"
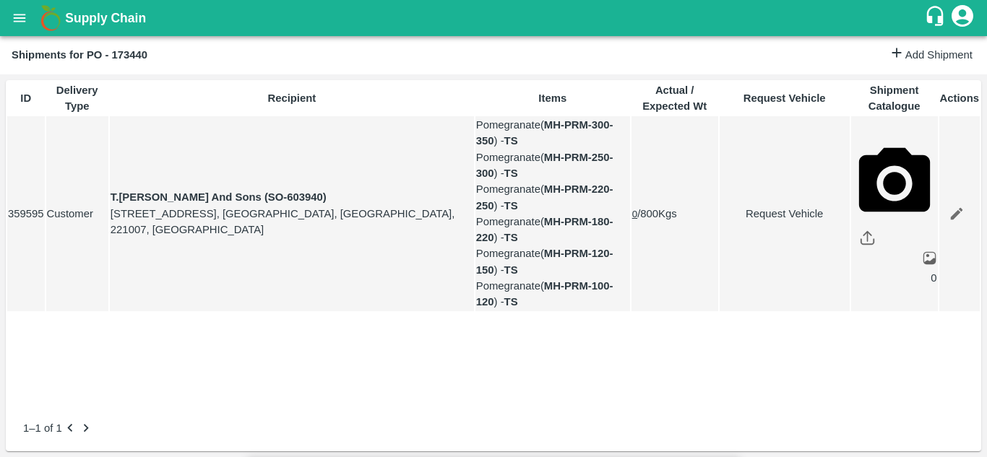
scroll to position [153, 0]
click at [780, 221] on link "Request Vehicle" at bounding box center [784, 214] width 129 height 16
type input "1"
type input "02/09/2025 12:00 AM"
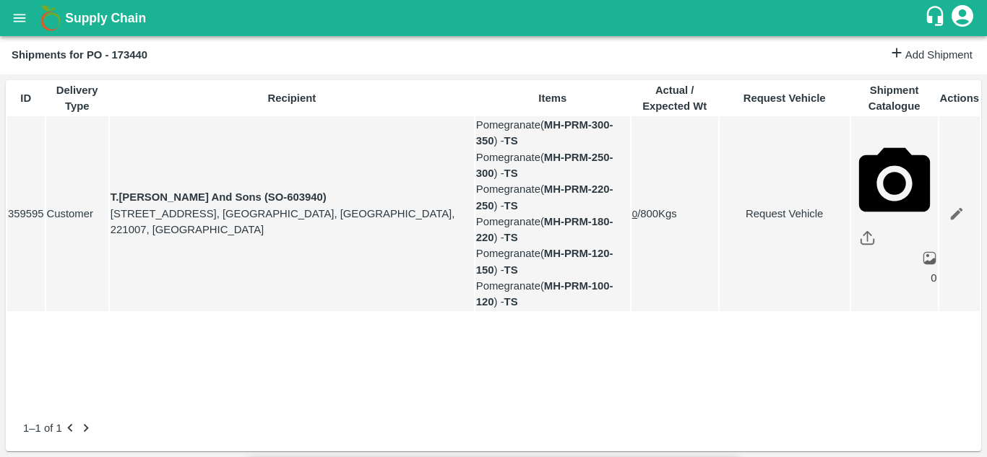
type input "05/09/2025 05:14 AM"
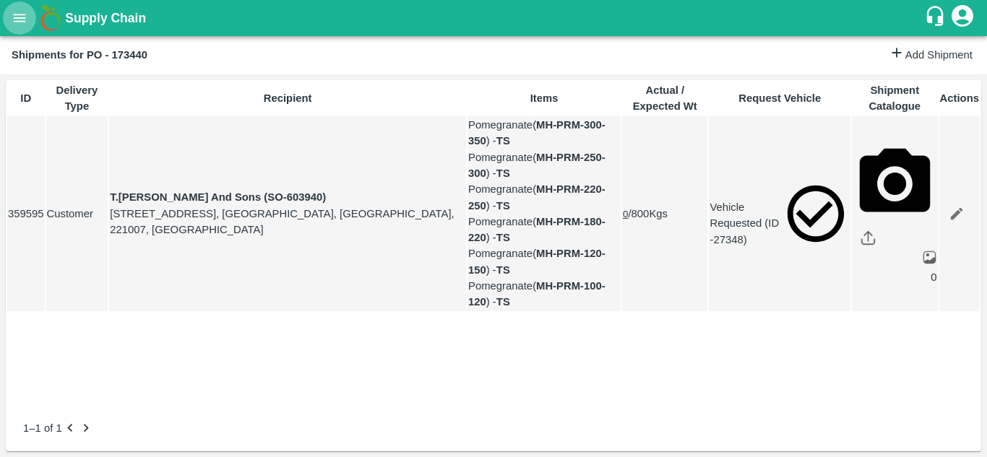
click at [9, 18] on button "open drawer" at bounding box center [19, 17] width 33 height 33
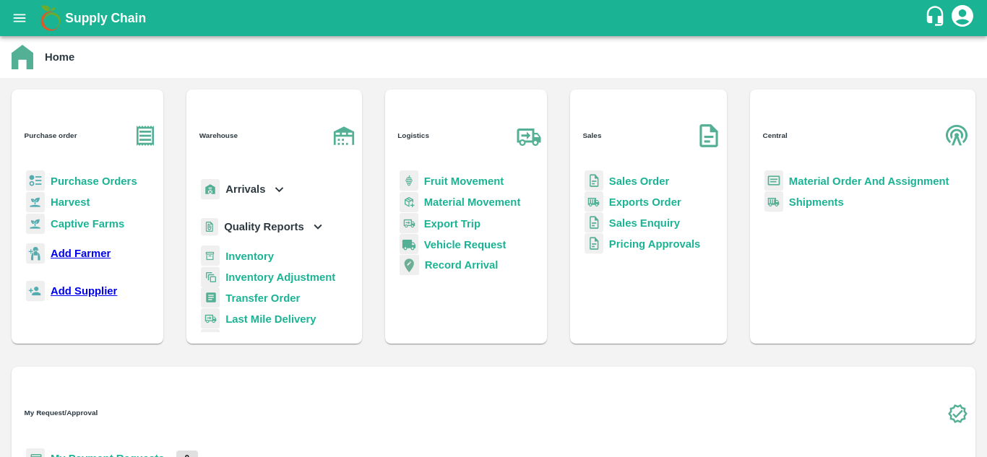
click at [88, 176] on b "Purchase Orders" at bounding box center [94, 182] width 87 height 12
